Goal: Task Accomplishment & Management: Manage account settings

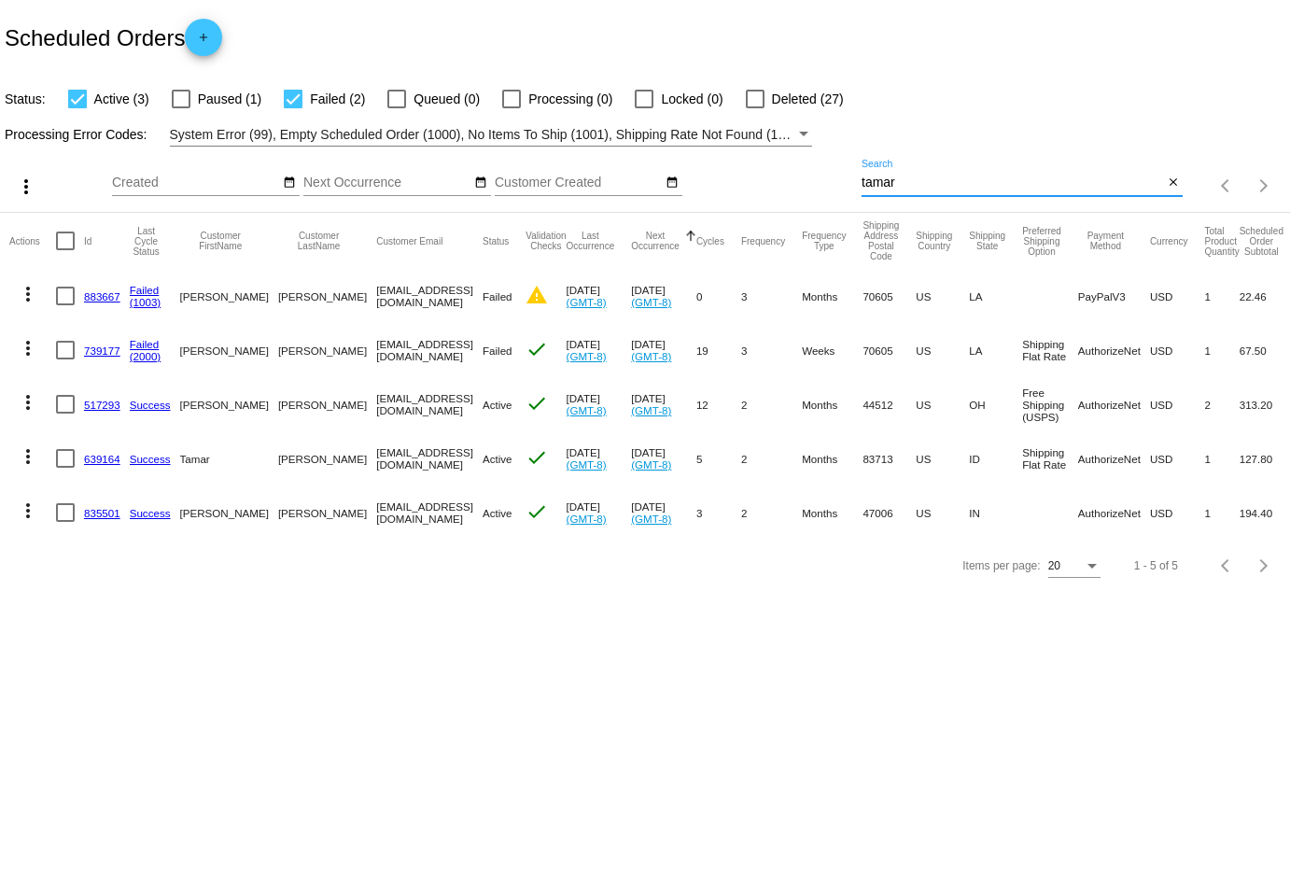
drag, startPoint x: 922, startPoint y: 178, endPoint x: 823, endPoint y: 176, distance: 99.0
click at [823, 176] on div "more_vert Sep Jan Feb Mar [DATE]" at bounding box center [645, 180] width 1290 height 66
paste input "[EMAIL_ADDRESS][DOMAIN_NAME]"
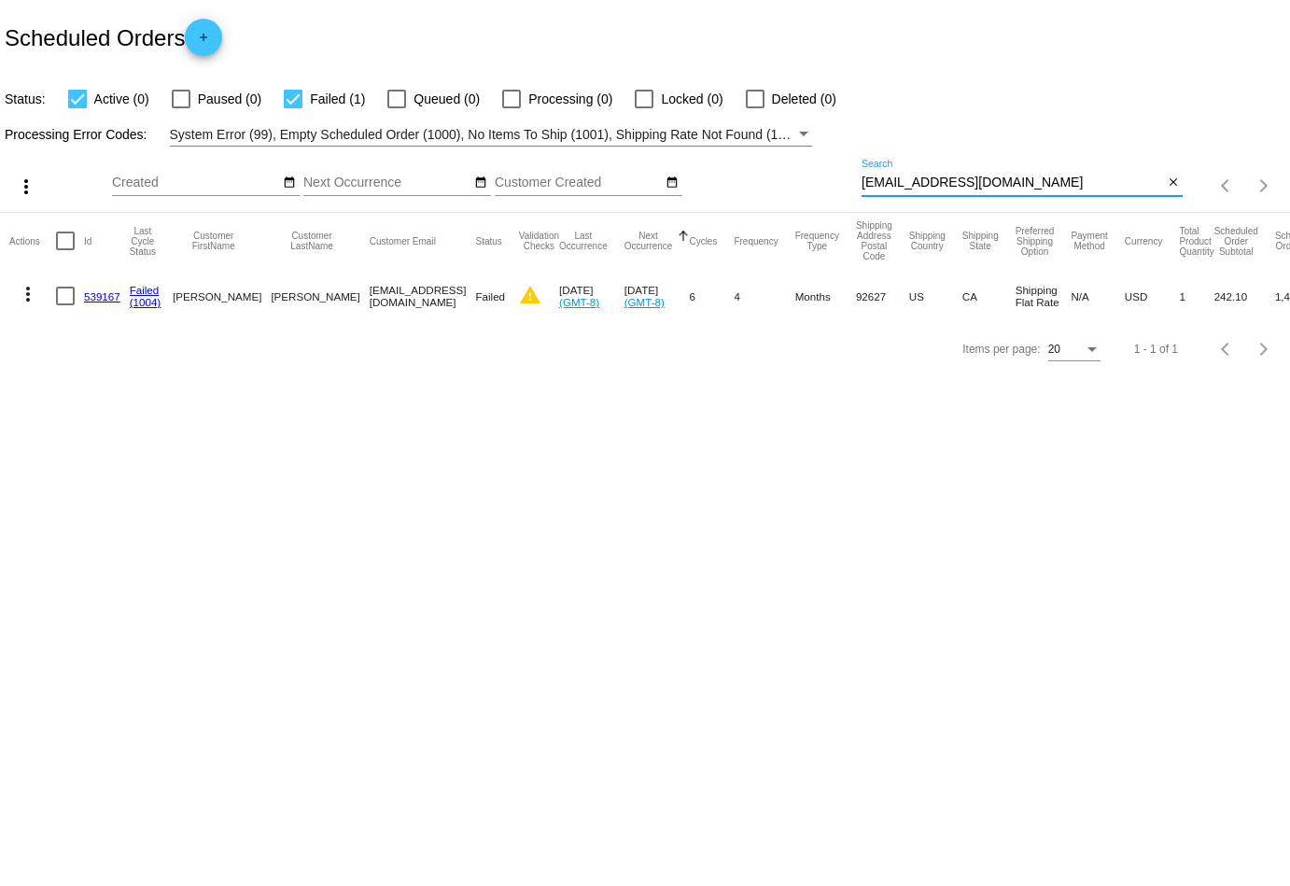
type input "[EMAIL_ADDRESS][DOMAIN_NAME]"
click at [30, 283] on mat-icon "more_vert" at bounding box center [28, 294] width 22 height 22
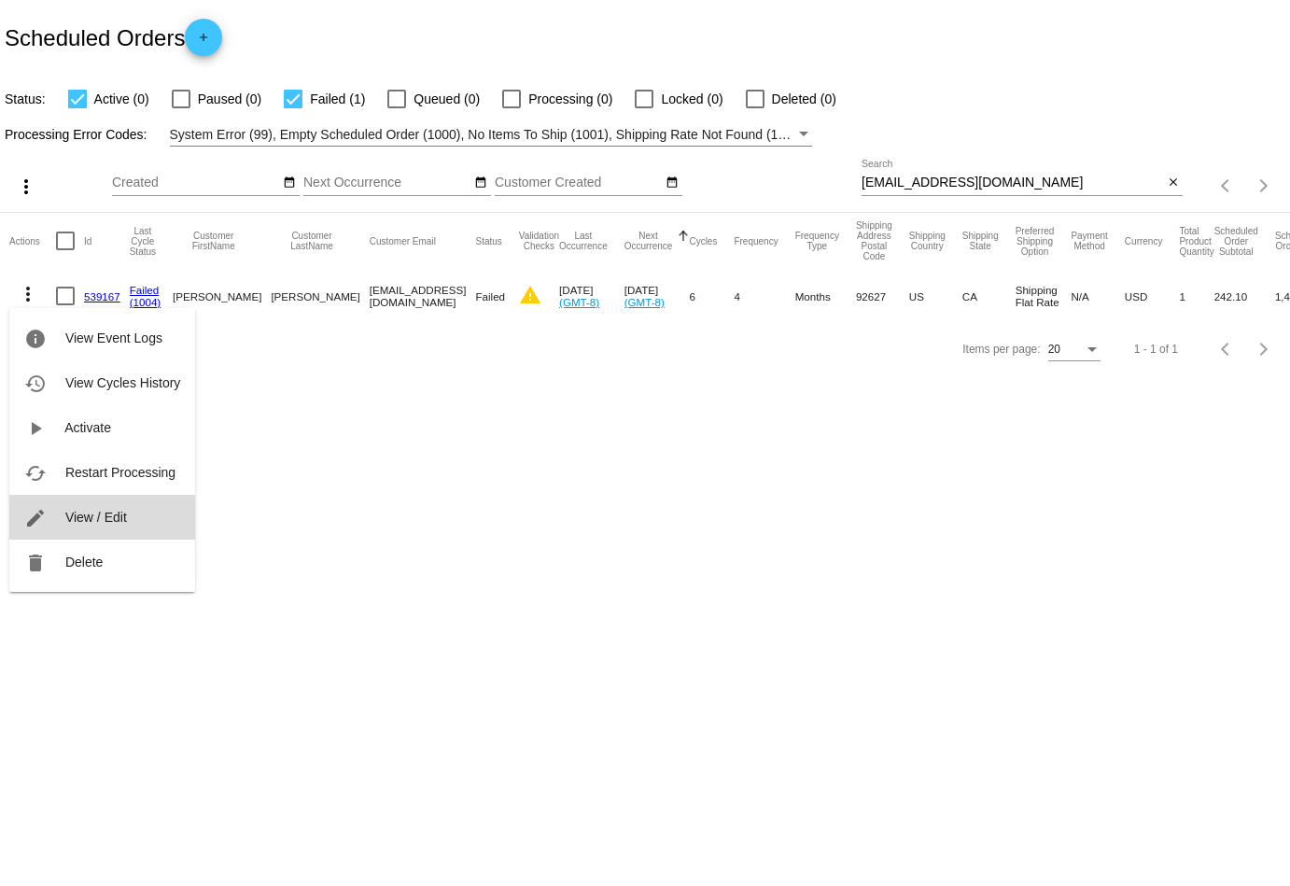
click at [114, 511] on span "View / Edit" at bounding box center [96, 517] width 62 height 15
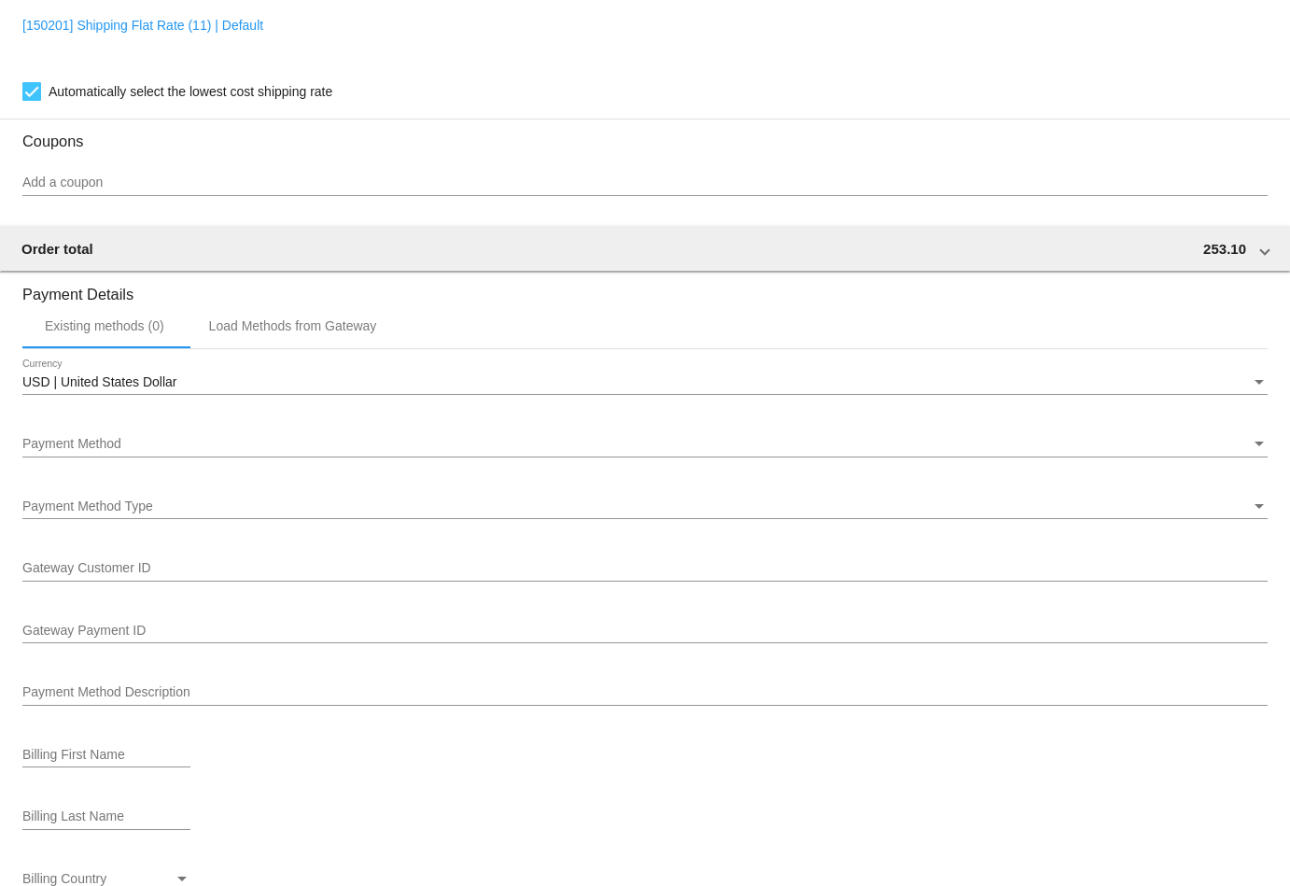
scroll to position [1628, 0]
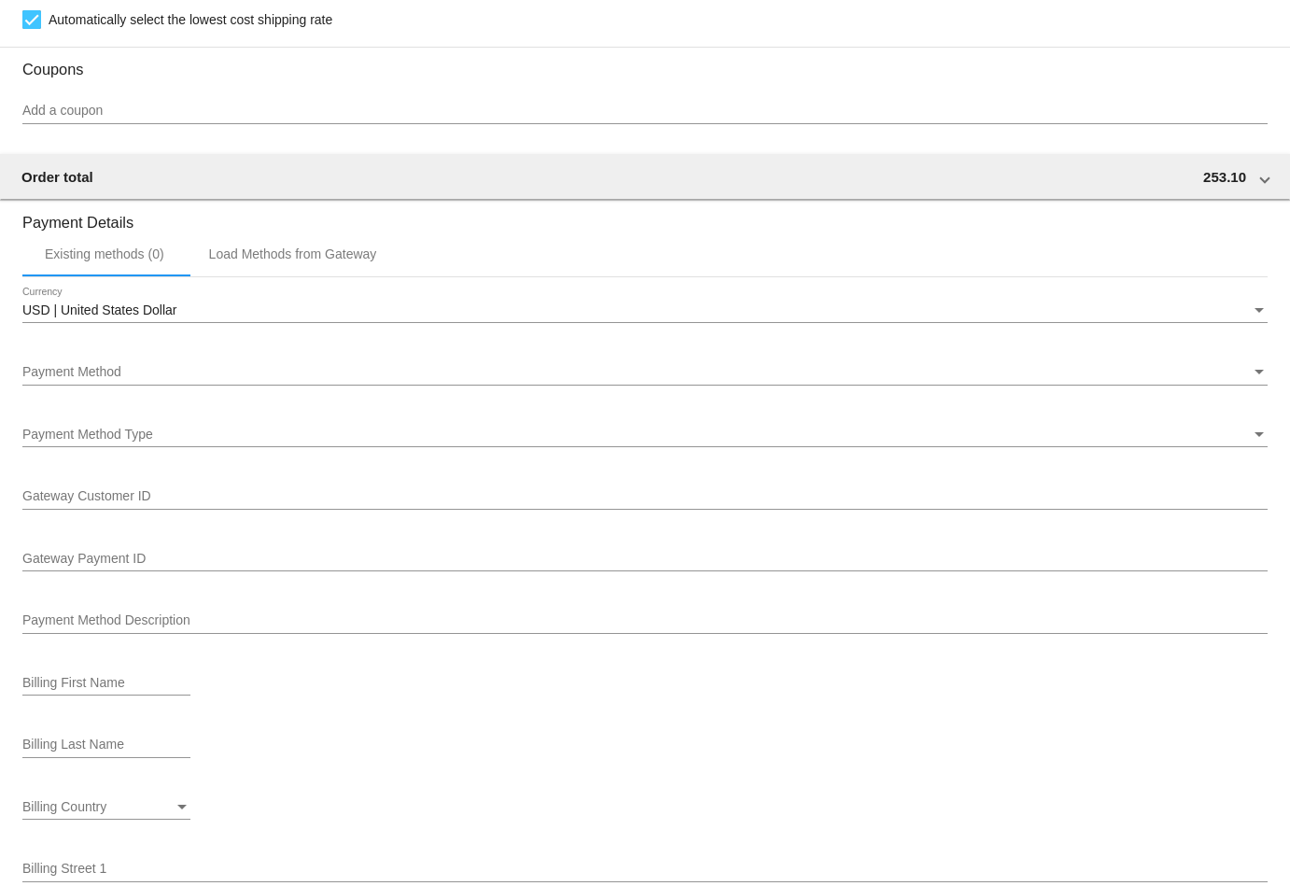
click at [134, 372] on div "Payment Method" at bounding box center [636, 372] width 1229 height 15
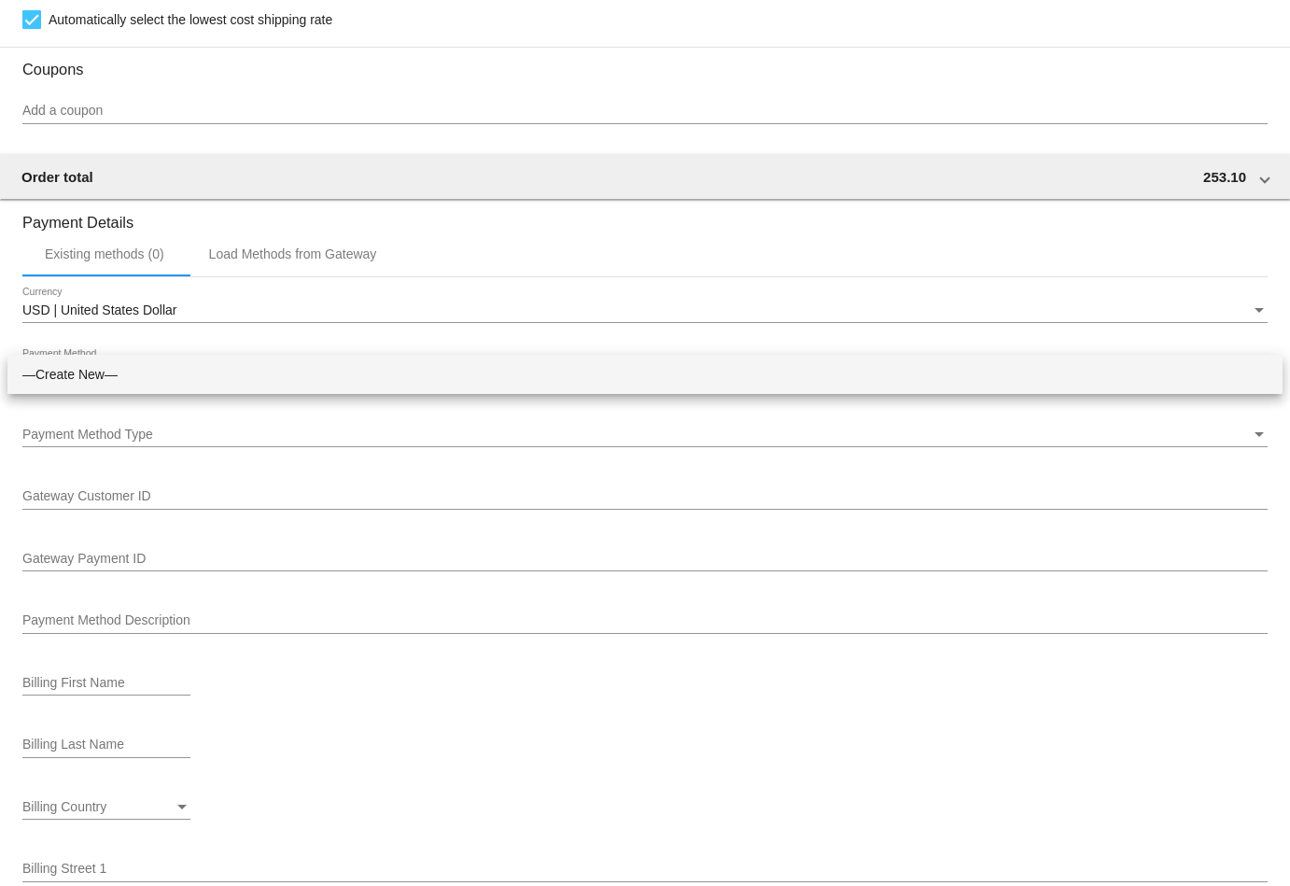
click at [492, 84] on div at bounding box center [645, 443] width 1290 height 886
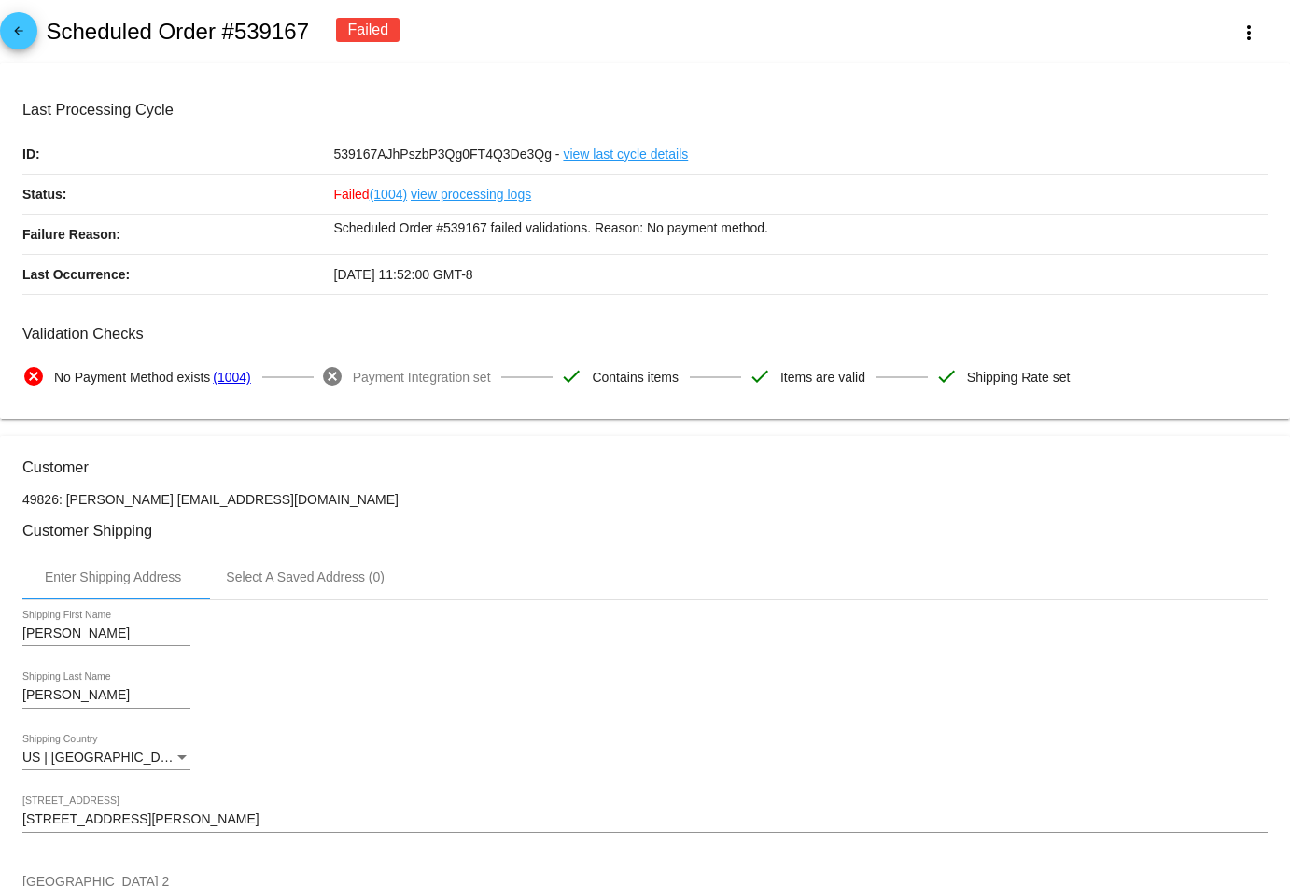
scroll to position [0, 0]
click at [14, 39] on mat-icon "arrow_back" at bounding box center [18, 35] width 22 height 22
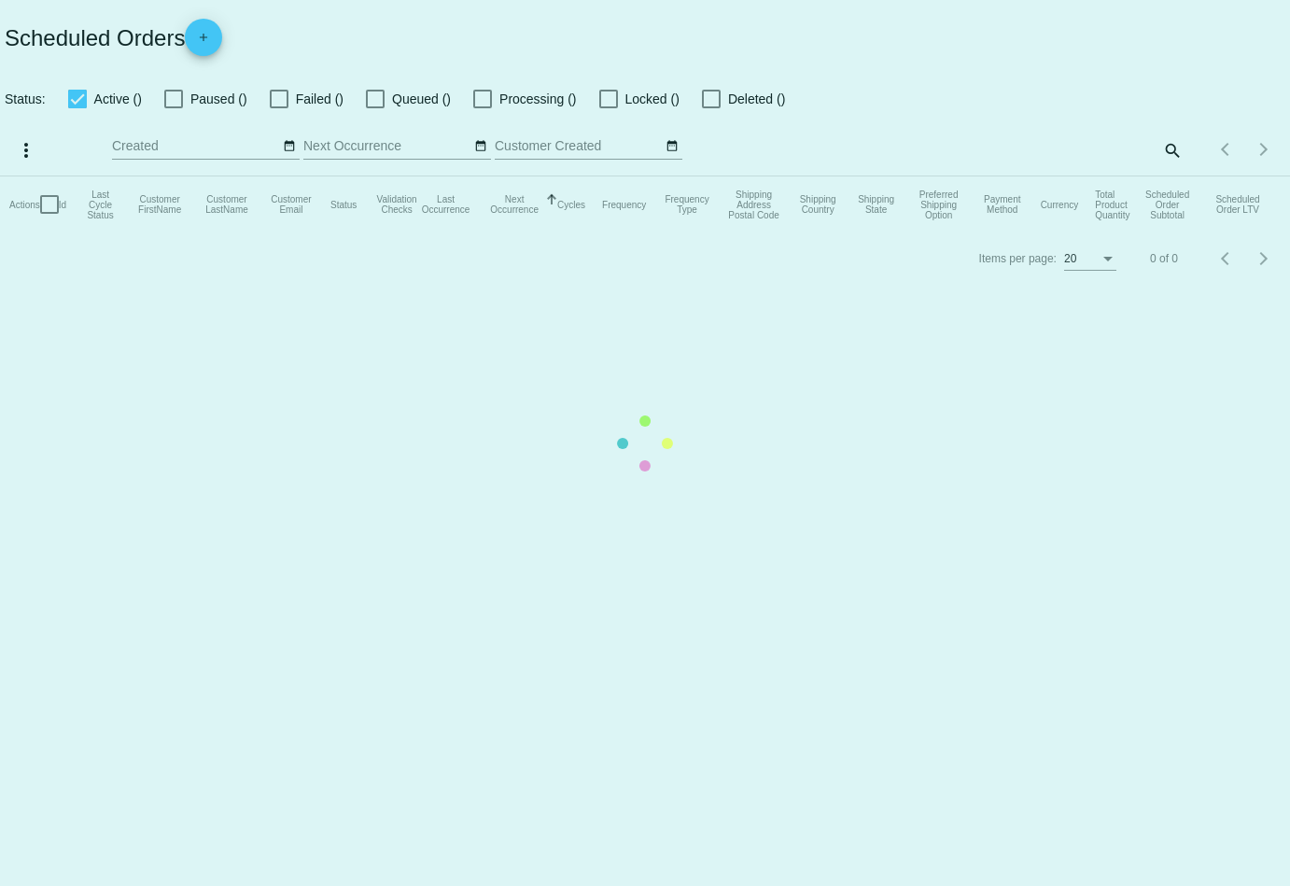
checkbox input "true"
